Goal: Task Accomplishment & Management: Use online tool/utility

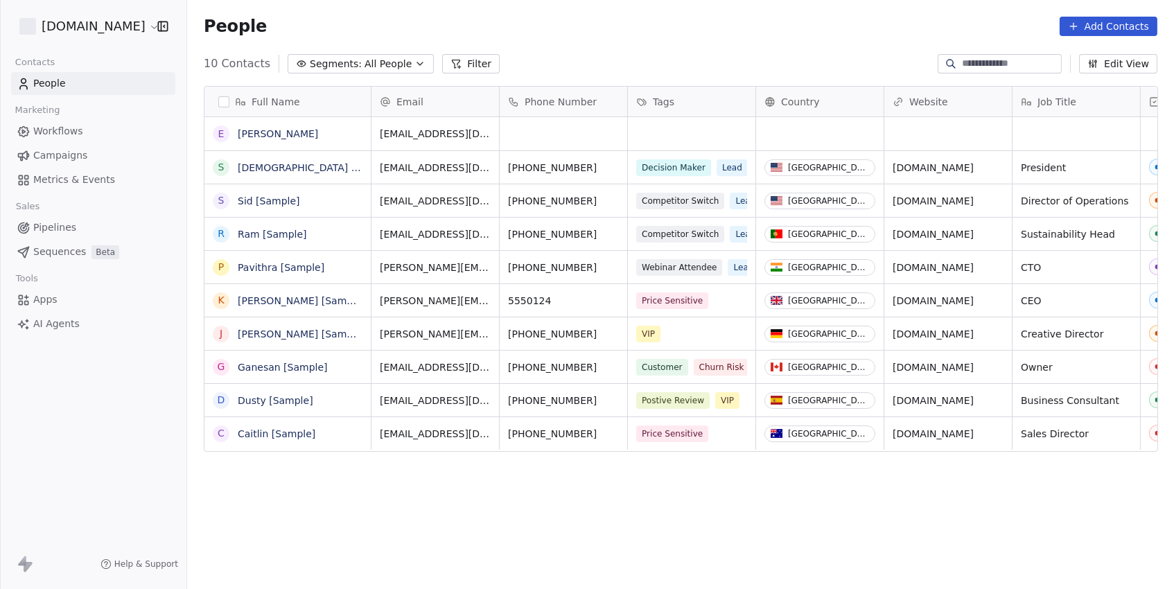
scroll to position [518, 986]
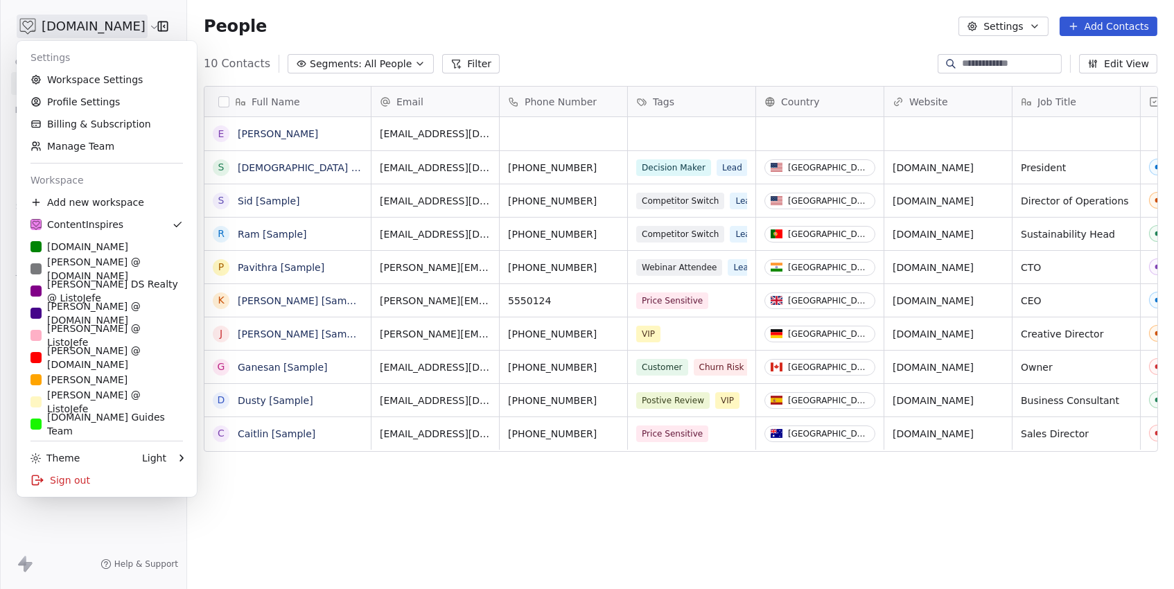
click at [100, 26] on html "[DOMAIN_NAME] Contacts People Marketing Workflows Campaigns Metrics & Events Sa…" at bounding box center [587, 294] width 1174 height 589
click at [103, 293] on div "[PERSON_NAME] DS Realty @ ListoJefe" at bounding box center [106, 291] width 152 height 28
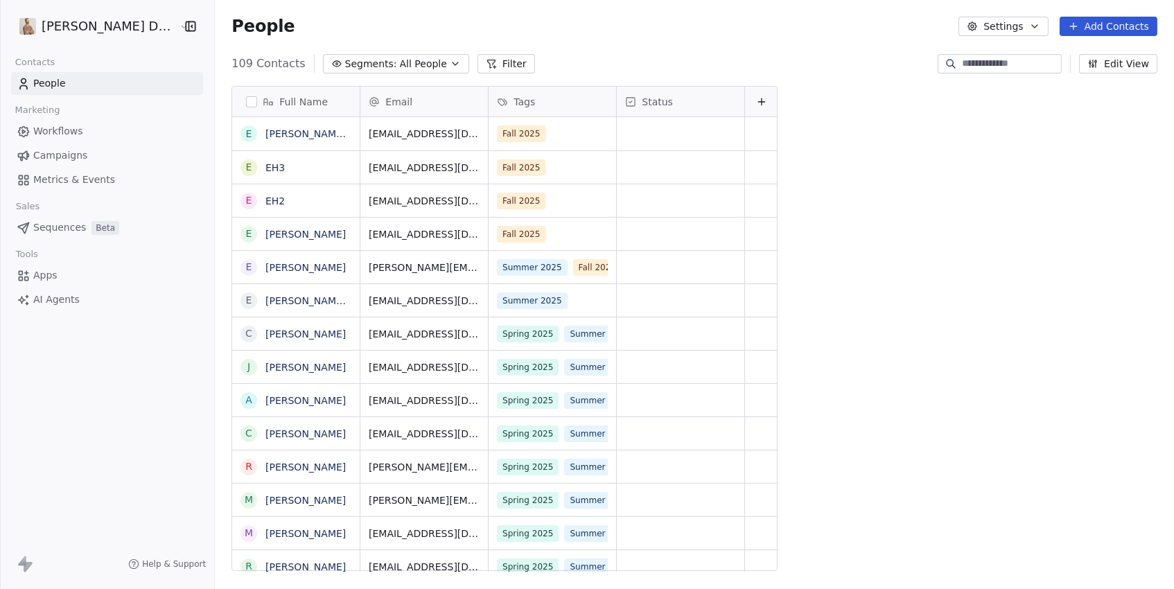
scroll to position [518, 971]
click at [84, 124] on link "Workflows" at bounding box center [107, 131] width 192 height 23
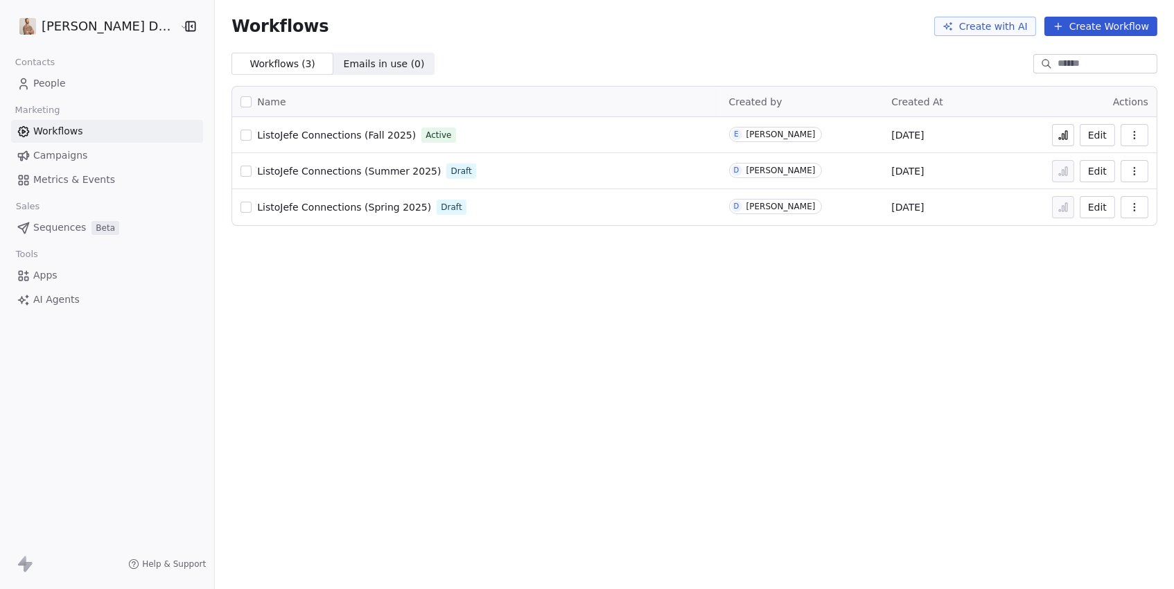
click at [1139, 134] on icon "button" at bounding box center [1134, 135] width 11 height 11
click at [1103, 137] on button "Edit" at bounding box center [1097, 135] width 35 height 22
